Goal: Browse casually

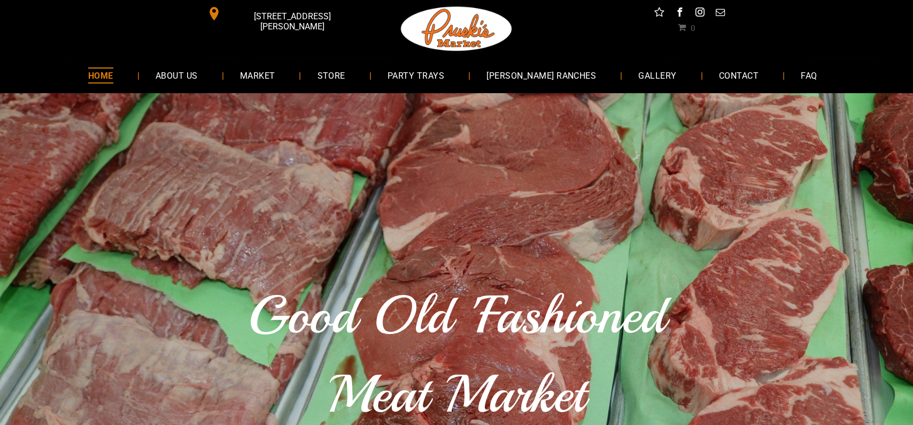
click at [890, 217] on div "Good Old 'Fashioned Meat Market Since [DATE]" at bounding box center [456, 366] width 913 height 547
